Goal: Transaction & Acquisition: Purchase product/service

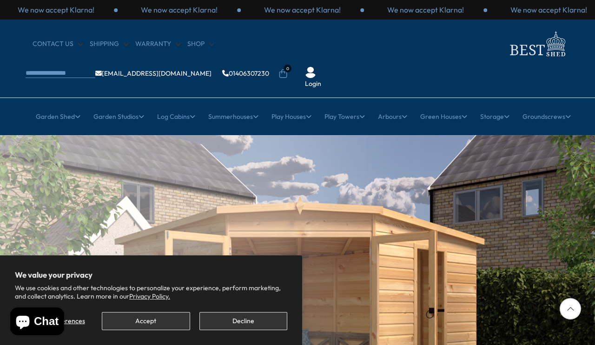
click at [168, 326] on button "Accept" at bounding box center [146, 321] width 88 height 18
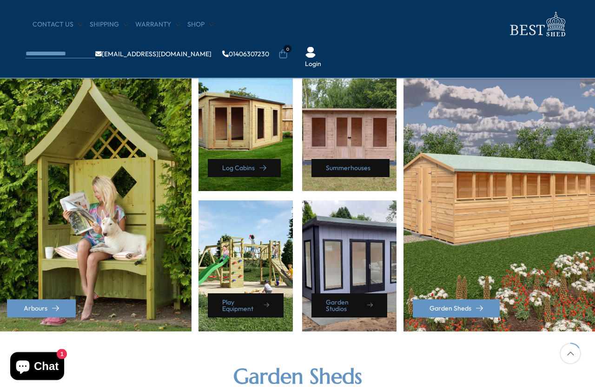
scroll to position [410, 0]
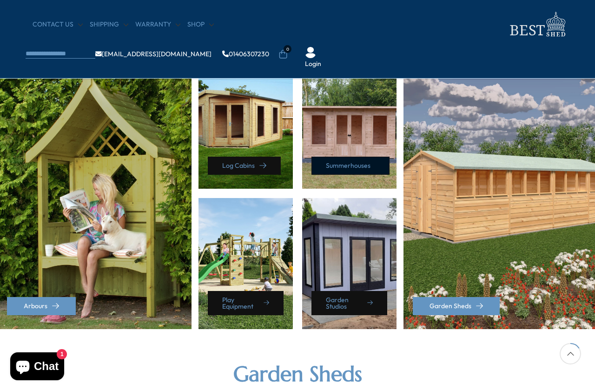
click at [358, 165] on link "Summerhouses" at bounding box center [350, 166] width 78 height 18
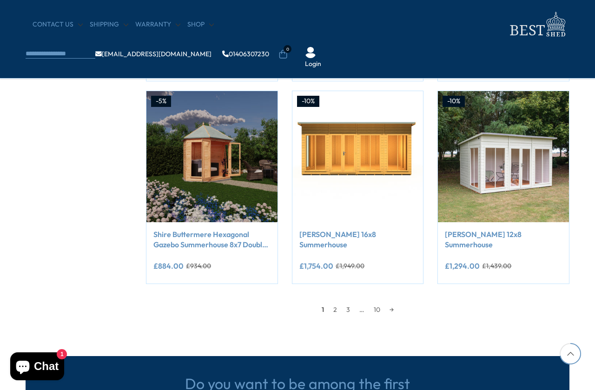
scroll to position [755, 0]
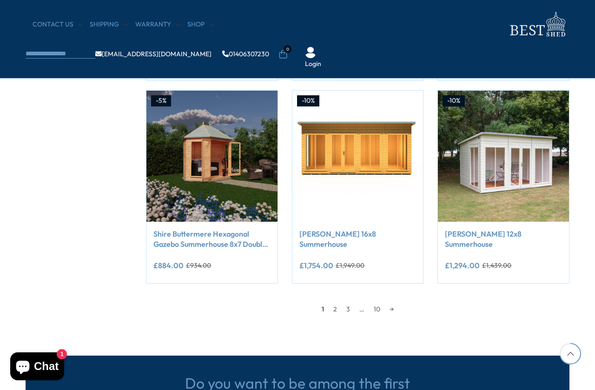
click at [400, 302] on div "1 2 3 … 10 →" at bounding box center [358, 309] width 424 height 14
click at [397, 304] on link "→" at bounding box center [391, 309] width 13 height 14
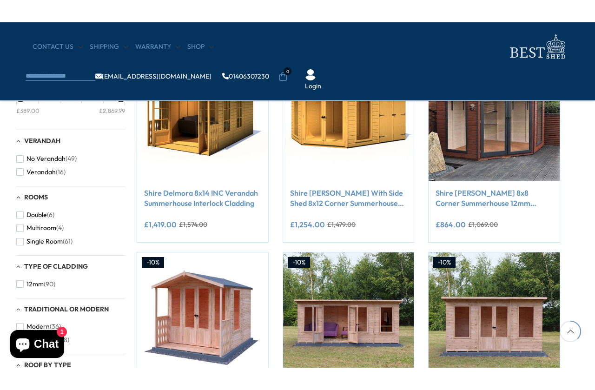
scroll to position [413, 9]
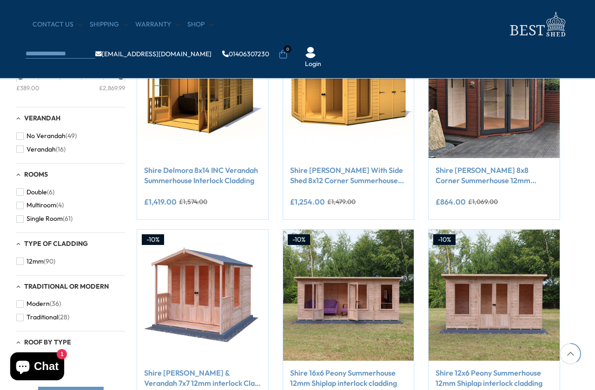
click at [23, 134] on button "No Verandah (49)" at bounding box center [46, 135] width 60 height 13
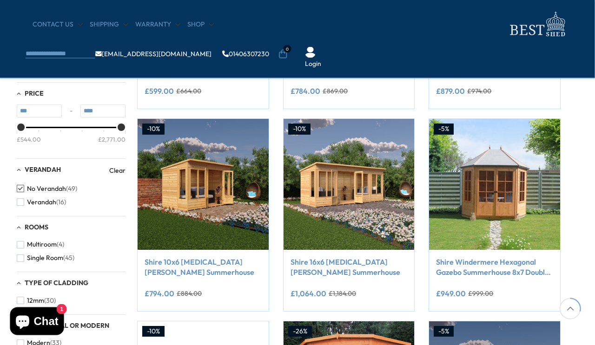
scroll to position [321, 9]
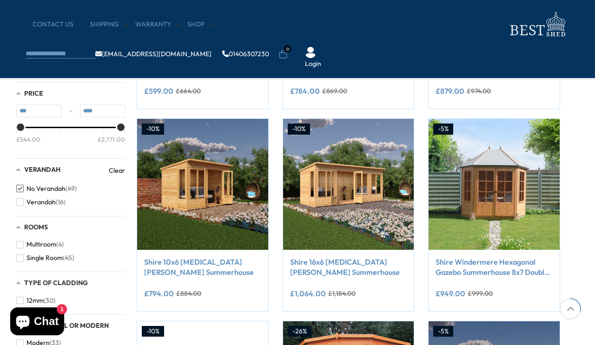
click at [184, 272] on link "Shire 10x6 Alora Pent Summerhouse" at bounding box center [202, 267] width 117 height 21
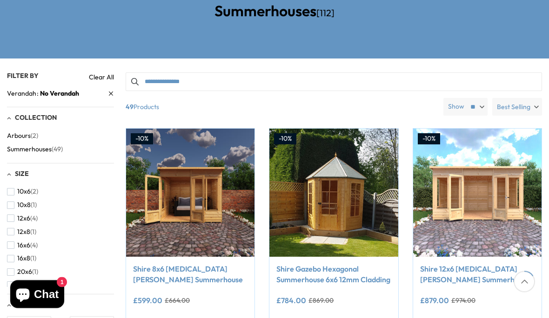
scroll to position [179, 0]
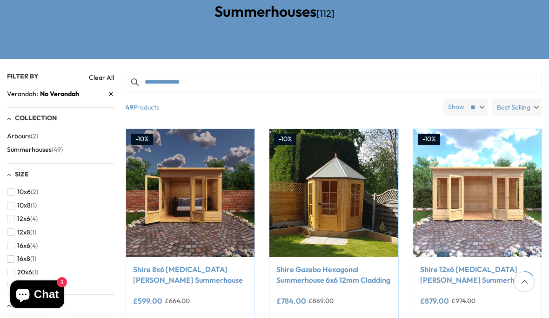
click at [14, 202] on span "button" at bounding box center [10, 205] width 7 height 7
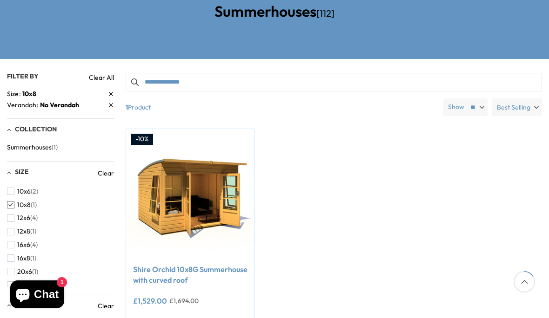
click at [187, 265] on link "Shire Orchid 10x8G Summerhouse with curved roof" at bounding box center [190, 275] width 114 height 21
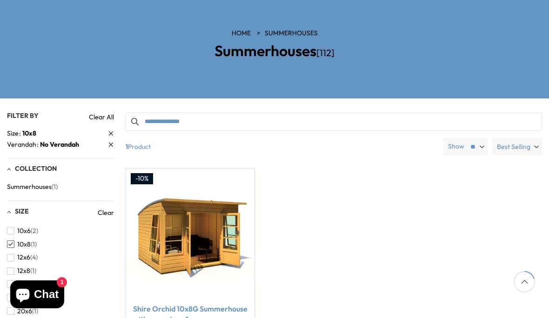
scroll to position [139, 0]
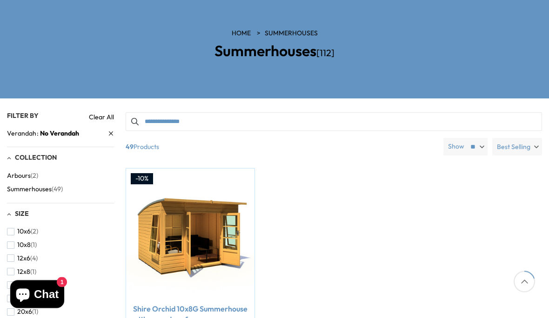
scroll to position [179, 0]
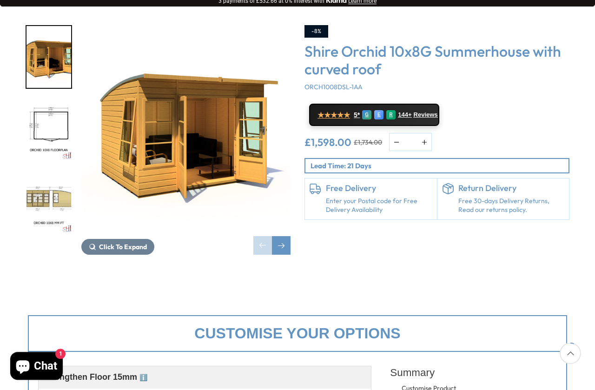
scroll to position [160, 0]
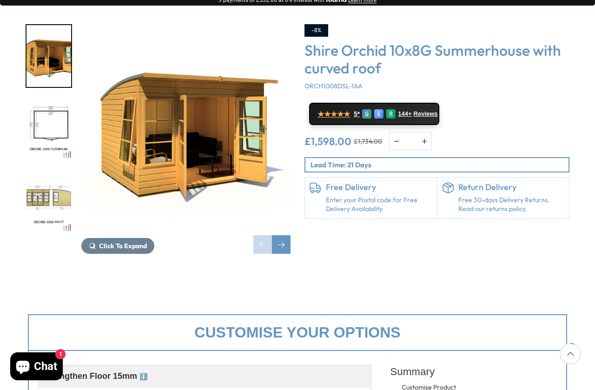
click at [43, 168] on div at bounding box center [54, 128] width 56 height 209
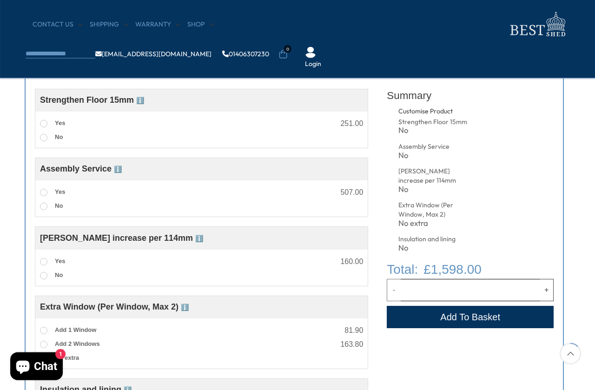
scroll to position [360, 6]
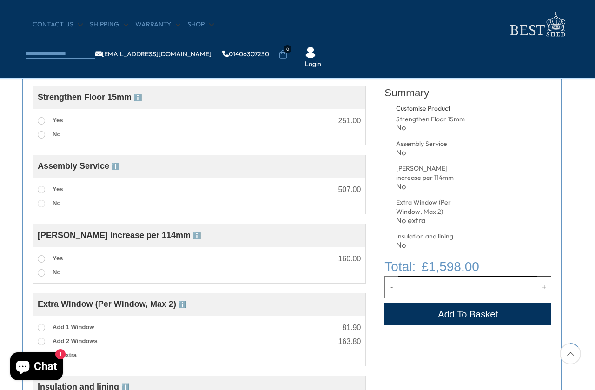
click at [44, 120] on span at bounding box center [41, 120] width 7 height 7
click at [46, 117] on label "Yes" at bounding box center [50, 121] width 25 height 12
click at [41, 119] on span at bounding box center [41, 120] width 7 height 7
click at [43, 138] on span at bounding box center [41, 134] width 7 height 7
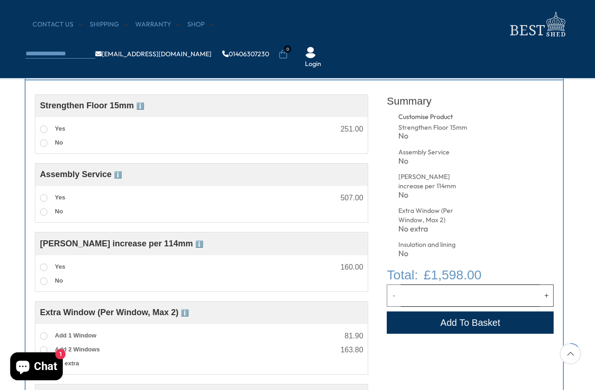
scroll to position [352, 3]
click at [47, 196] on label "Yes" at bounding box center [52, 198] width 25 height 12
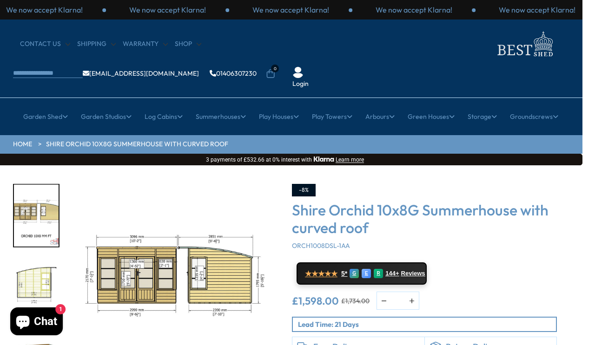
scroll to position [0, 13]
